Goal: Information Seeking & Learning: Check status

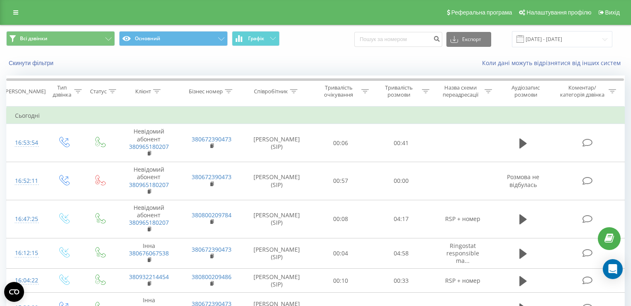
click at [421, 40] on input at bounding box center [398, 39] width 88 height 15
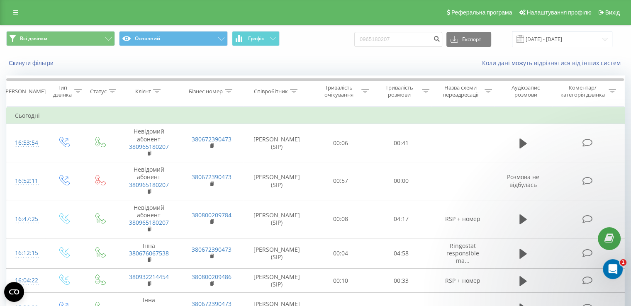
type input "0965180207"
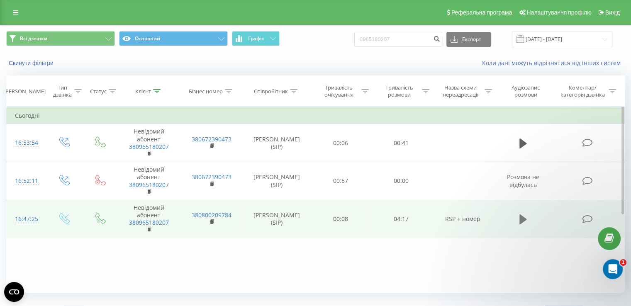
click at [522, 224] on icon at bounding box center [522, 220] width 7 height 12
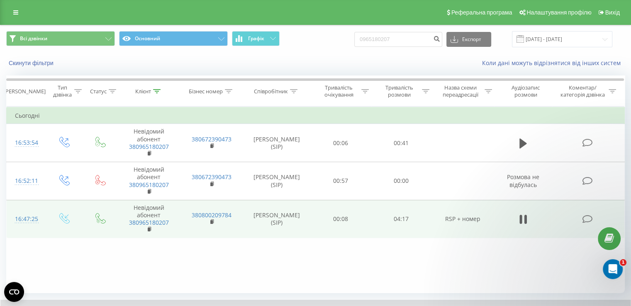
scroll to position [50, 0]
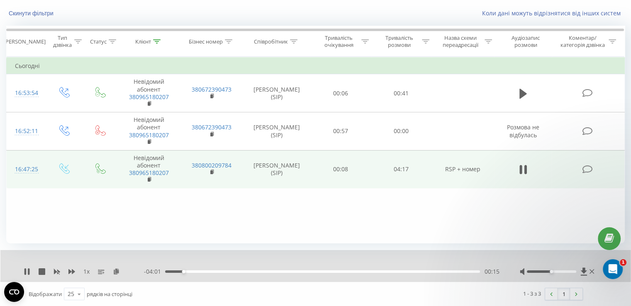
click at [395, 272] on div "- 04:01 00:15 00:15" at bounding box center [321, 271] width 355 height 8
drag, startPoint x: 556, startPoint y: 272, endPoint x: 572, endPoint y: 271, distance: 16.3
click at [572, 271] on div at bounding box center [558, 271] width 76 height 8
click at [572, 271] on div at bounding box center [551, 271] width 49 height 2
click at [321, 271] on div "00:18" at bounding box center [322, 271] width 315 height 2
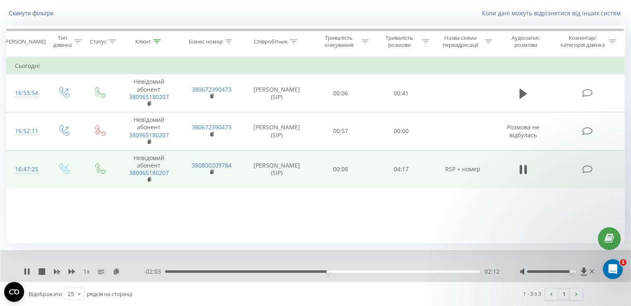
click at [323, 271] on div "02:12" at bounding box center [322, 271] width 315 height 2
click at [24, 270] on icon at bounding box center [27, 271] width 7 height 7
click at [517, 168] on button at bounding box center [523, 169] width 12 height 12
click at [336, 272] on div "02:19" at bounding box center [322, 271] width 315 height 2
click at [326, 271] on div "02:10" at bounding box center [322, 271] width 315 height 2
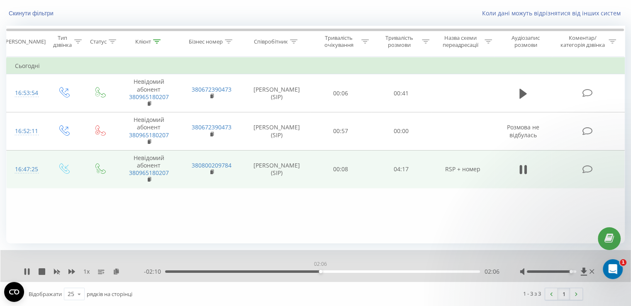
click at [320, 271] on div "02:06" at bounding box center [322, 271] width 315 height 2
click at [320, 271] on div "02:12" at bounding box center [322, 271] width 315 height 2
click at [25, 271] on icon at bounding box center [25, 271] width 2 height 7
click at [23, 272] on div "1 x - 02:02 02:14 02:14" at bounding box center [315, 266] width 630 height 32
click at [27, 271] on icon at bounding box center [26, 271] width 5 height 7
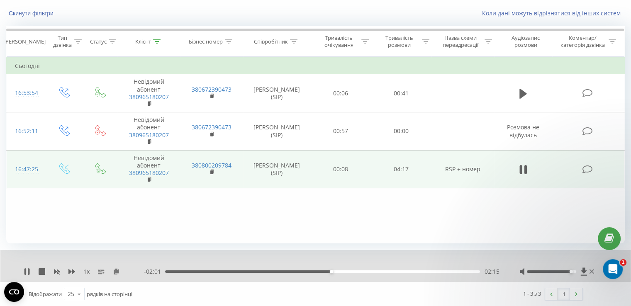
click at [318, 272] on div "02:15" at bounding box center [322, 271] width 315 height 2
click at [308, 272] on div "02:05" at bounding box center [322, 271] width 315 height 2
drag, startPoint x: 568, startPoint y: 270, endPoint x: 580, endPoint y: 271, distance: 11.7
click at [580, 271] on div at bounding box center [558, 271] width 76 height 8
click at [318, 271] on div "02:07" at bounding box center [322, 271] width 315 height 2
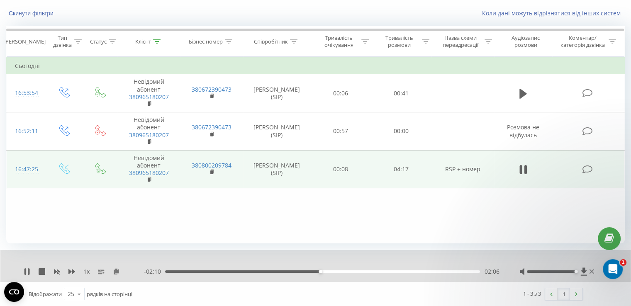
click at [315, 271] on div "02:06" at bounding box center [322, 271] width 315 height 2
click at [315, 271] on div "02:02" at bounding box center [322, 271] width 315 height 2
click at [25, 272] on icon at bounding box center [25, 271] width 2 height 7
click at [312, 270] on div "02:05" at bounding box center [322, 271] width 315 height 2
click at [28, 267] on div "1 x" at bounding box center [84, 271] width 120 height 8
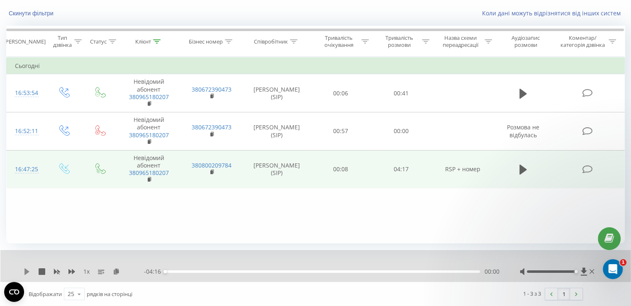
click at [27, 269] on icon at bounding box center [26, 271] width 5 height 7
click at [326, 270] on div "02:11" at bounding box center [322, 271] width 315 height 2
click at [312, 271] on div "02:00" at bounding box center [322, 271] width 315 height 2
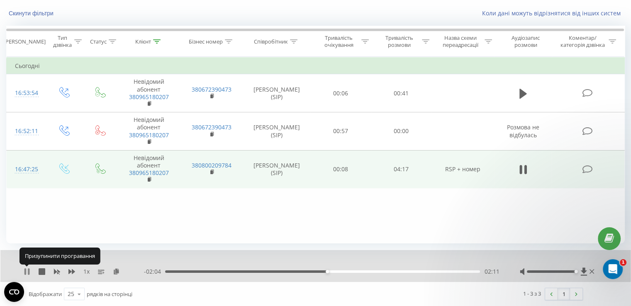
click at [27, 271] on icon at bounding box center [27, 271] width 7 height 7
